Goal: Find contact information: Find contact information

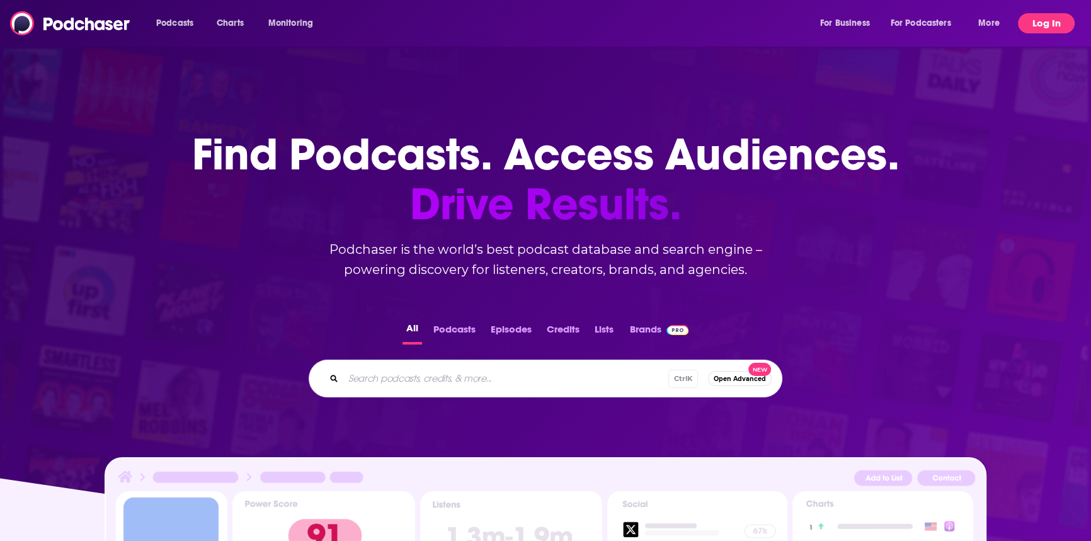
click at [1051, 23] on button "Log In" at bounding box center [1046, 23] width 57 height 20
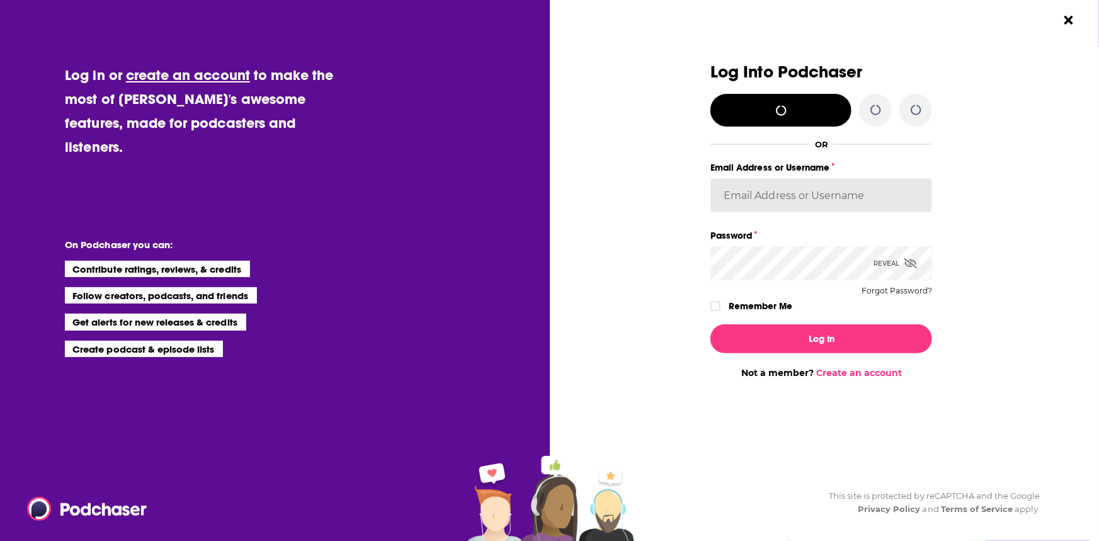
type input "corioliscompany"
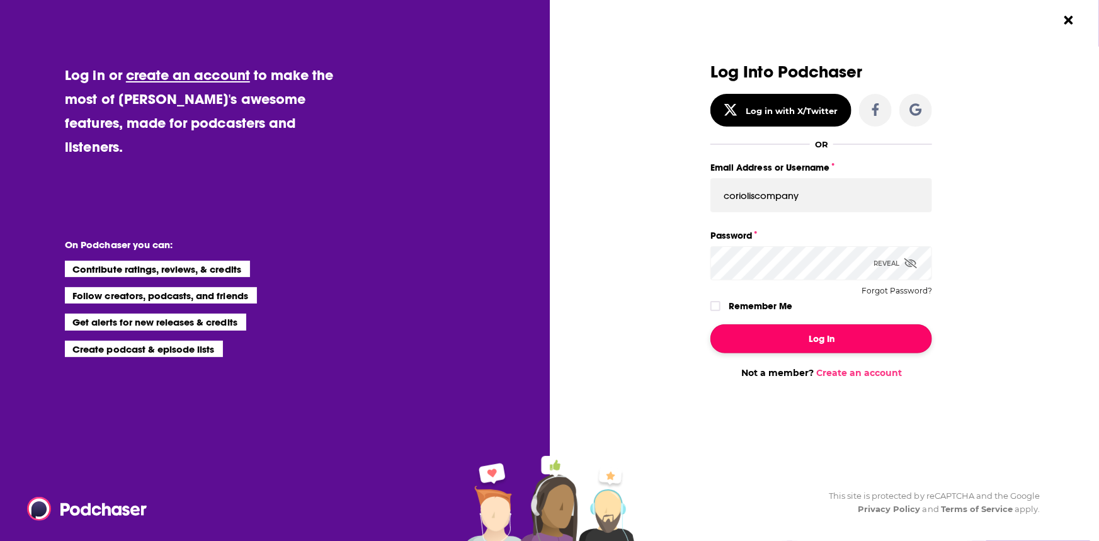
click at [826, 334] on button "Log In" at bounding box center [821, 338] width 222 height 29
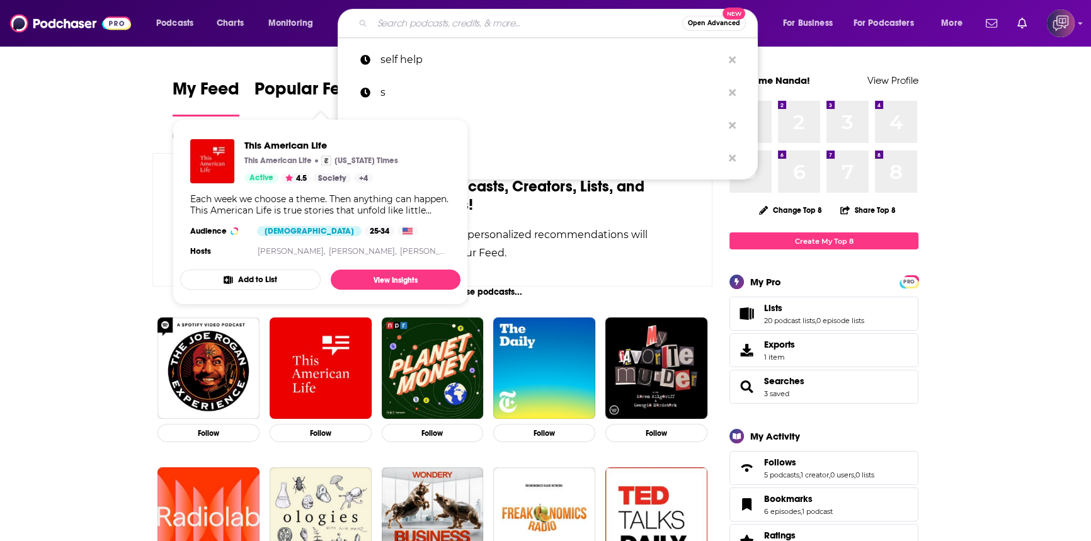
click at [454, 23] on input "Search podcasts, credits, & more..." at bounding box center [527, 23] width 310 height 20
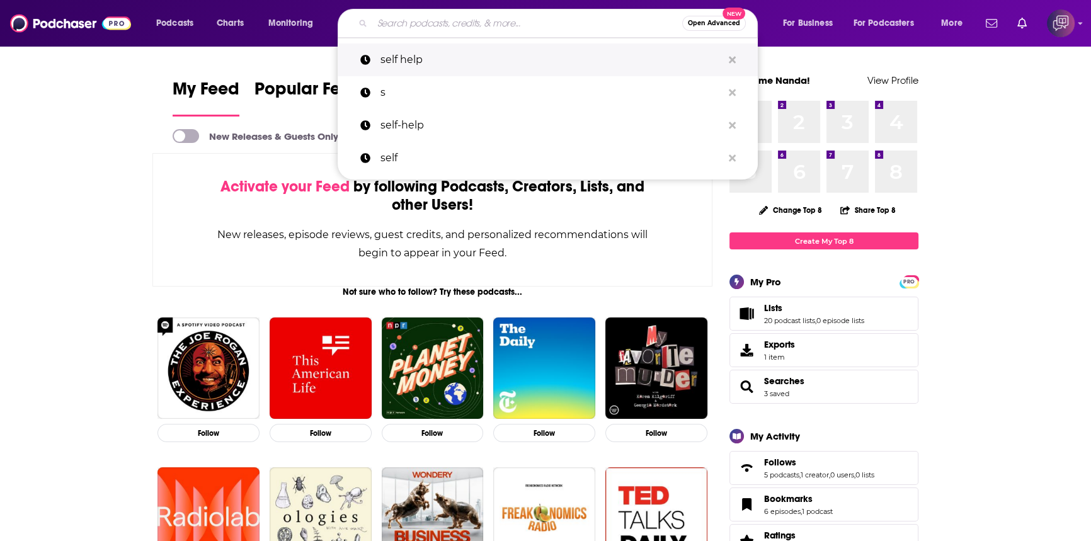
paste input "For Women Over 50 - the Podcast."
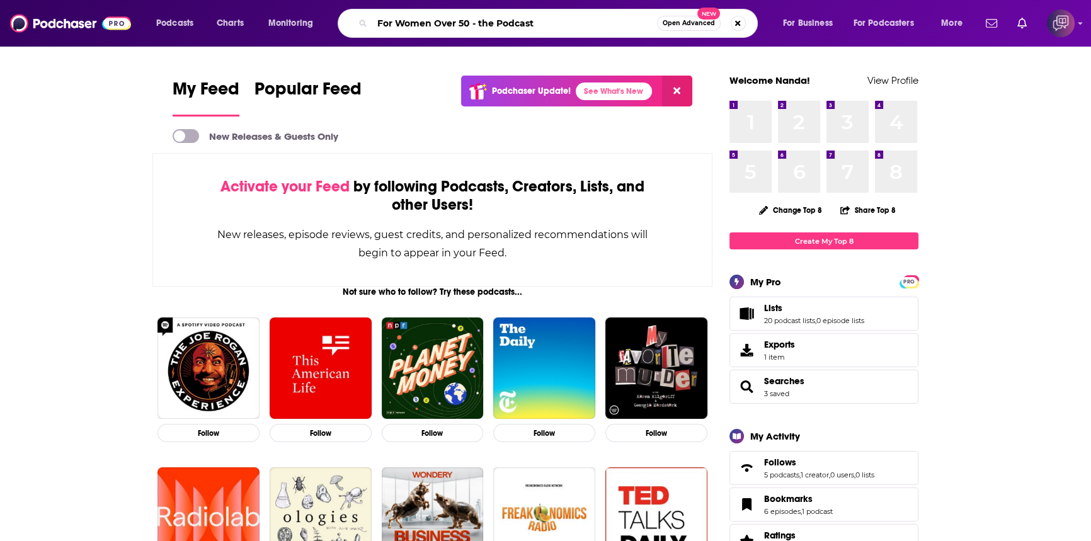
type input "For Women Over 50 - the Podcast"
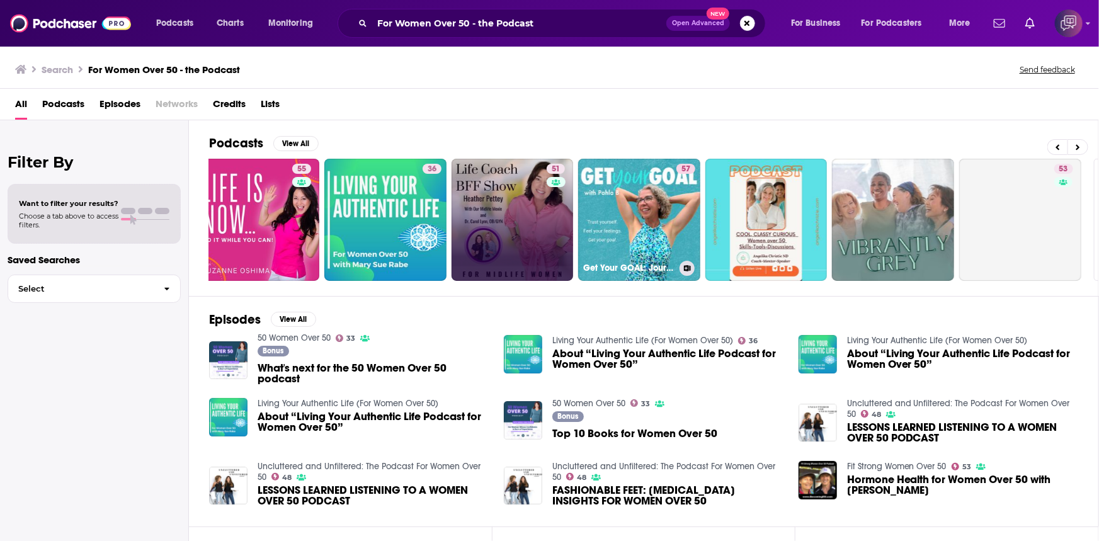
scroll to position [0, 171]
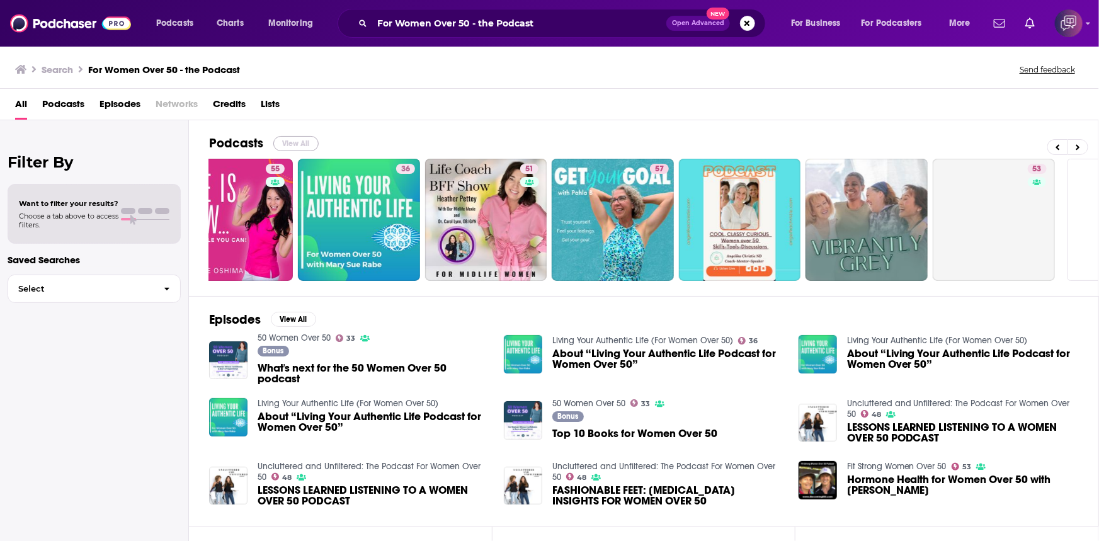
click at [305, 144] on button "View All" at bounding box center [295, 143] width 45 height 15
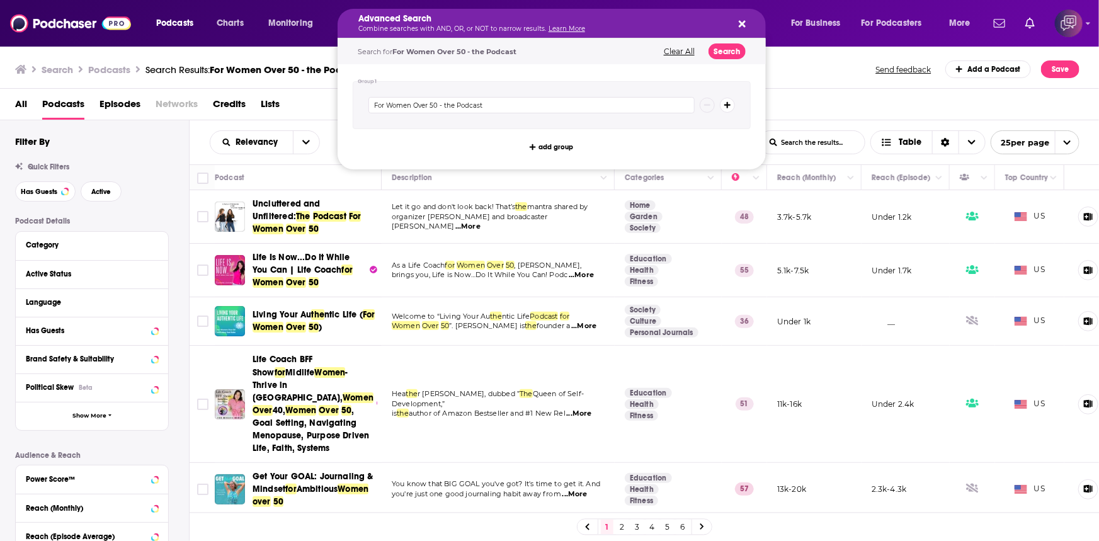
drag, startPoint x: 469, startPoint y: 21, endPoint x: 594, endPoint y: 27, distance: 124.8
click at [744, 26] on icon "Search podcasts, credits, & more..." at bounding box center [742, 24] width 7 height 7
drag, startPoint x: 470, startPoint y: 20, endPoint x: 570, endPoint y: 21, distance: 99.5
drag, startPoint x: 438, startPoint y: 104, endPoint x: 583, endPoint y: 120, distance: 145.7
click at [583, 120] on div "For Women Over 50 - the Podcast" at bounding box center [552, 105] width 398 height 48
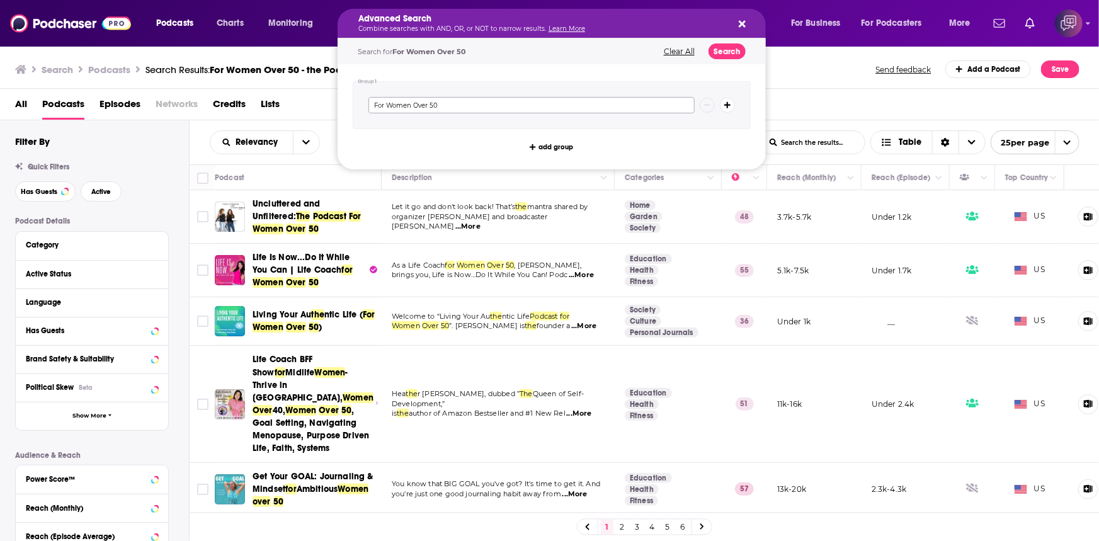
type input "For Women Over 50"
click at [720, 51] on button "Search" at bounding box center [726, 51] width 37 height 16
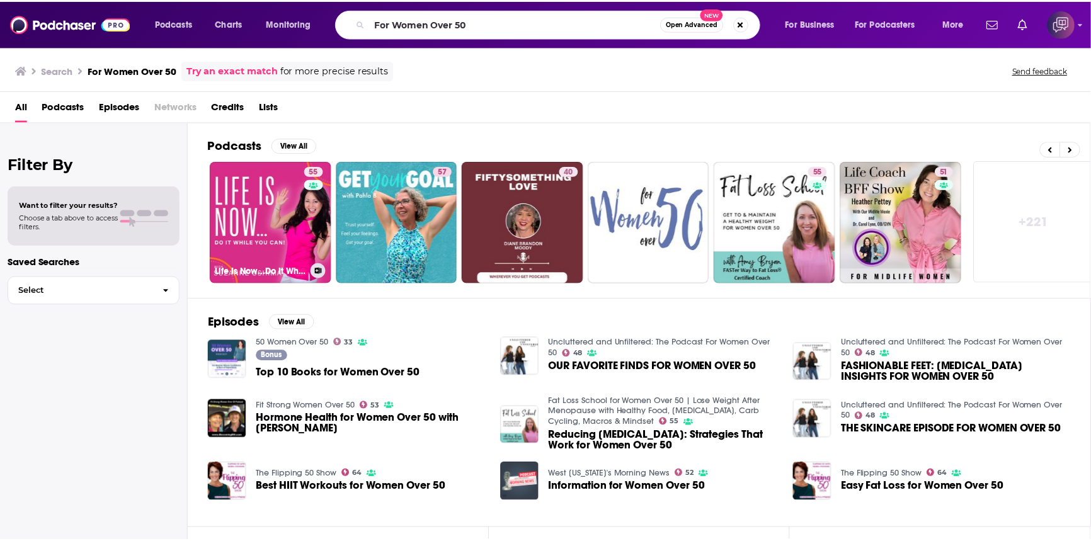
scroll to position [0, 266]
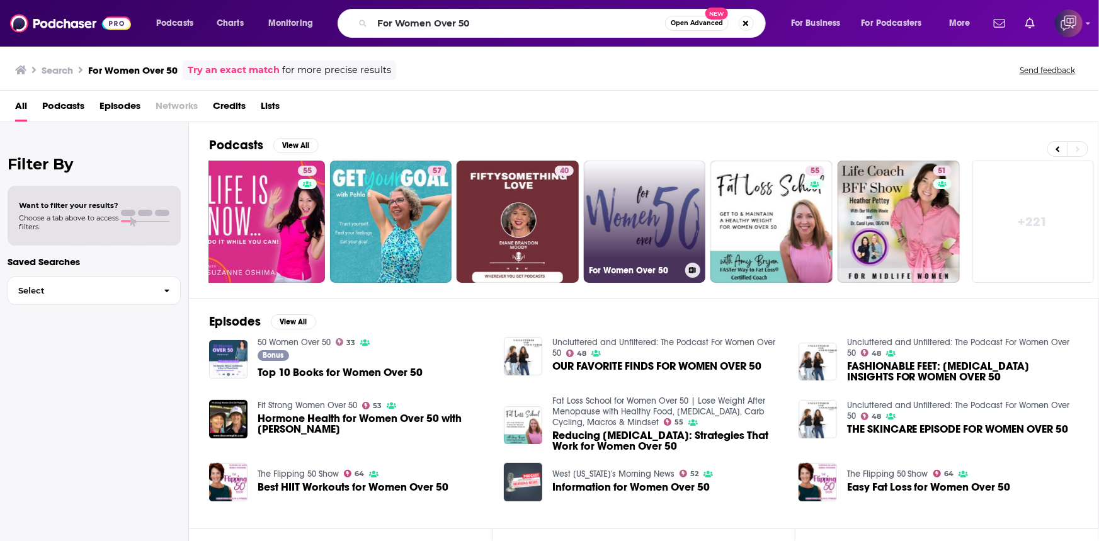
click at [647, 212] on link "For Women Over 50" at bounding box center [645, 222] width 122 height 122
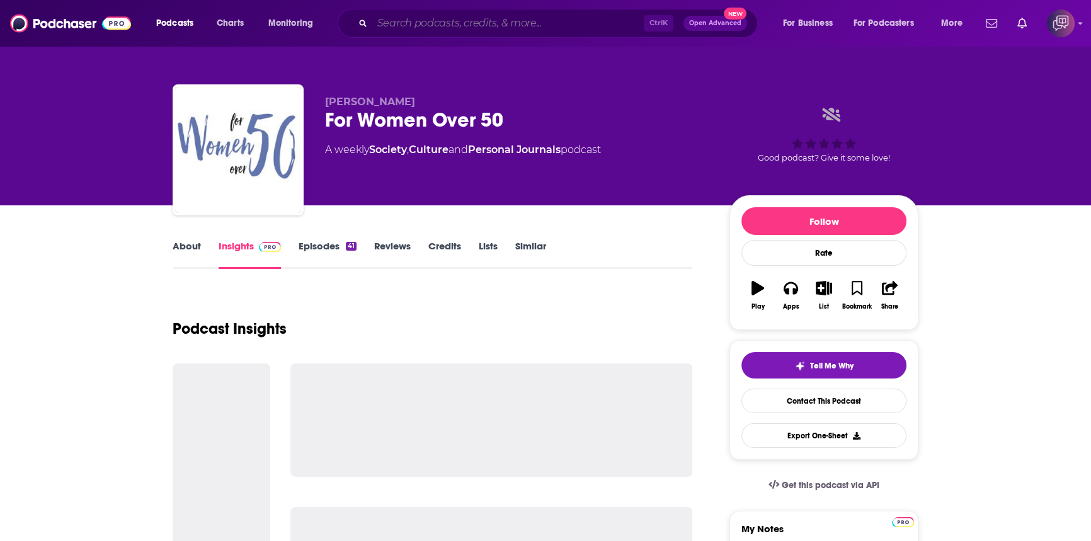
click at [581, 16] on input "Search podcasts, credits, & more..." at bounding box center [507, 23] width 271 height 20
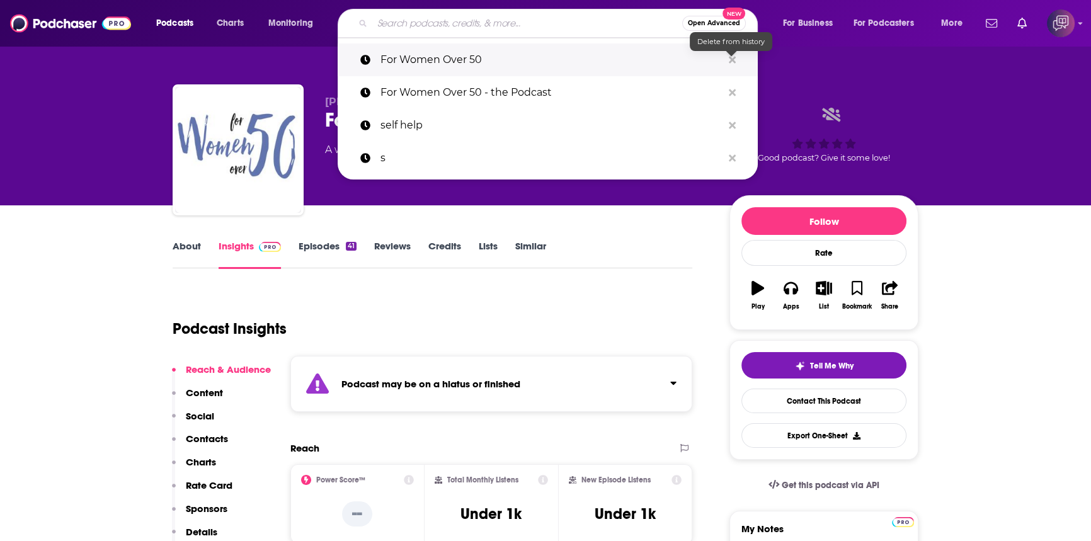
click at [731, 58] on icon "Search podcasts, credits, & more..." at bounding box center [732, 59] width 7 height 7
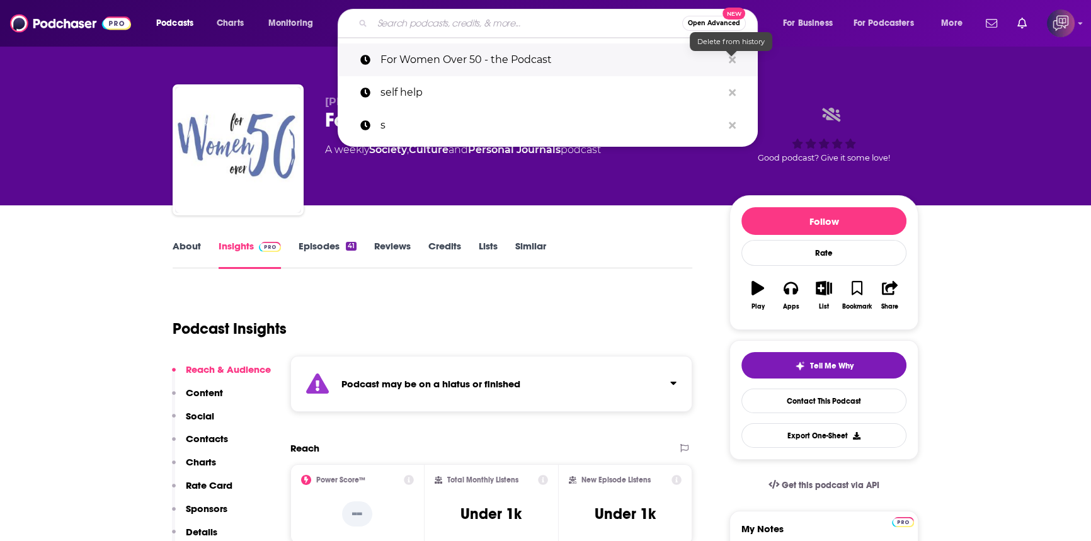
click at [731, 58] on icon "Search podcasts, credits, & more..." at bounding box center [732, 59] width 7 height 7
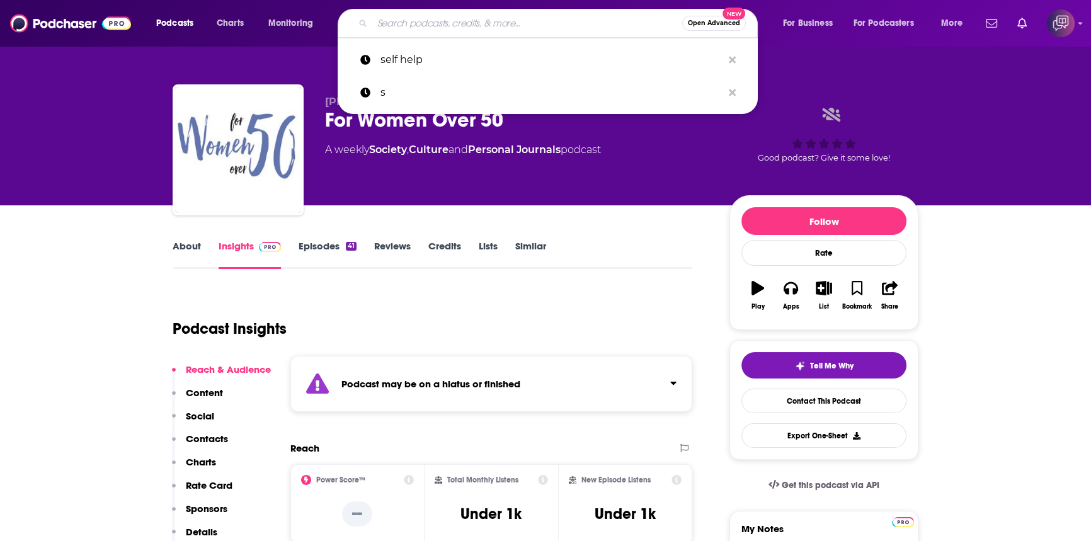
drag, startPoint x: 68, startPoint y: 287, endPoint x: 73, endPoint y: 278, distance: 9.6
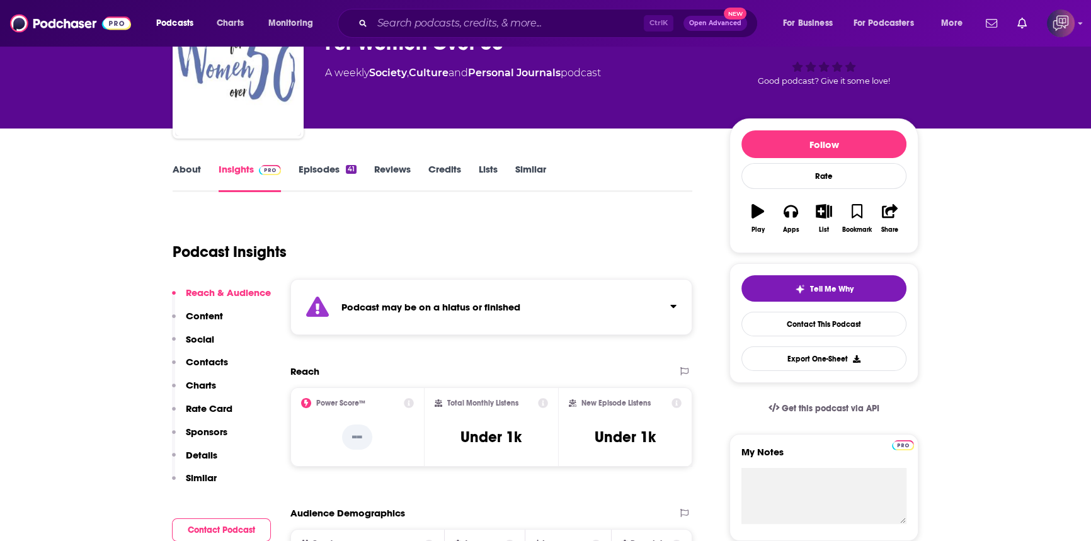
scroll to position [229, 0]
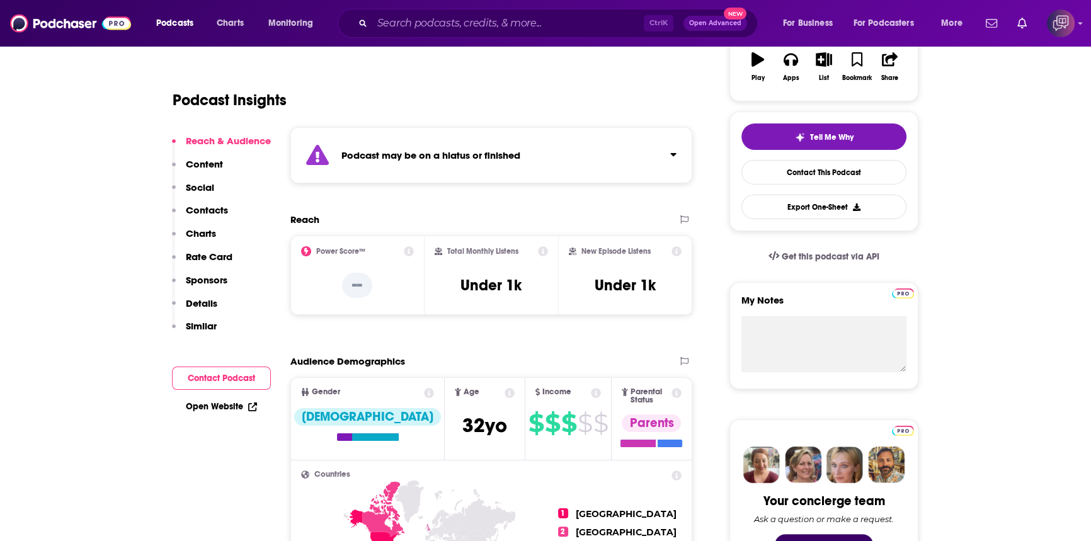
click at [423, 128] on div "Podcast may be on a hiatus or finished" at bounding box center [491, 155] width 402 height 56
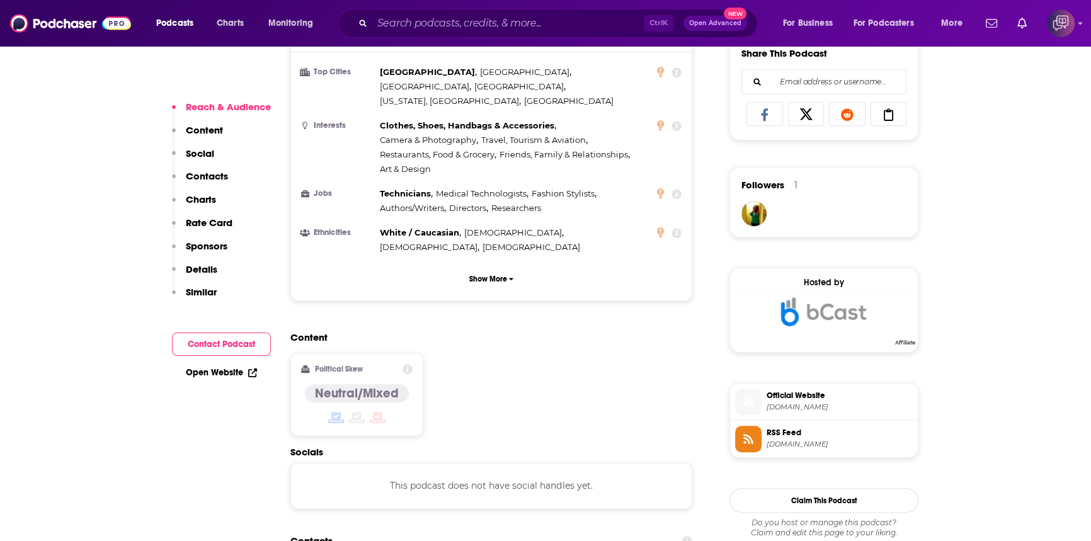
scroll to position [973, 0]
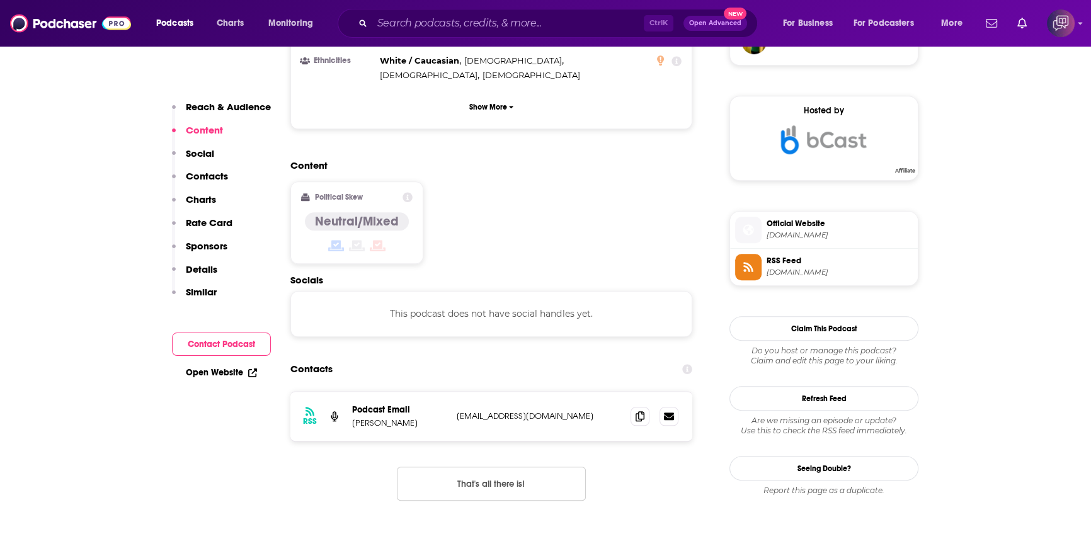
click at [519, 411] on p "[EMAIL_ADDRESS][DOMAIN_NAME]" at bounding box center [539, 416] width 164 height 11
copy div "[EMAIL_ADDRESS][DOMAIN_NAME] [EMAIL_ADDRESS][DOMAIN_NAME]"
